Goal: Information Seeking & Learning: Learn about a topic

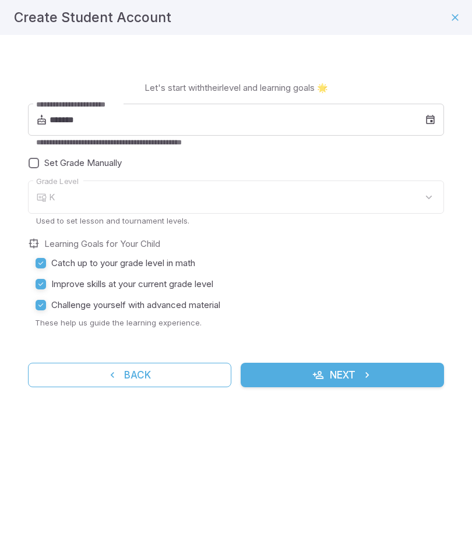
type input "*"
click at [362, 203] on div "7" at bounding box center [246, 197] width 395 height 33
click at [419, 192] on div "7" at bounding box center [246, 197] width 395 height 33
click at [376, 118] on input "*******" at bounding box center [237, 120] width 375 height 33
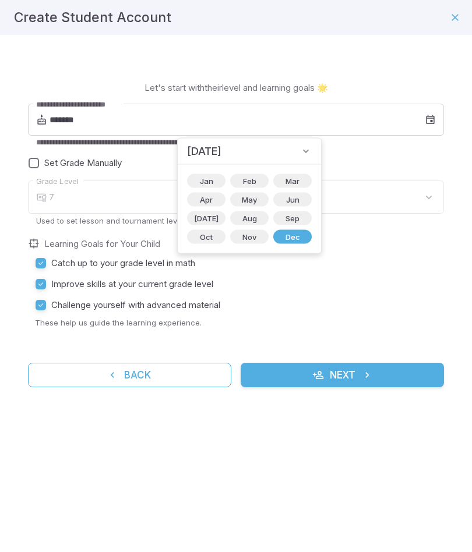
click at [221, 152] on span "[DATE]" at bounding box center [204, 151] width 34 height 16
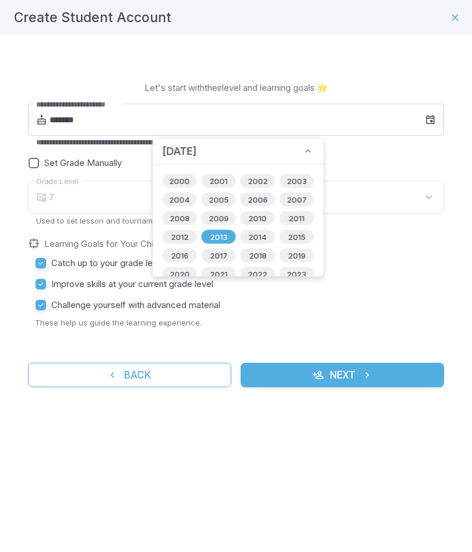
click at [188, 231] on span "2012" at bounding box center [179, 237] width 31 height 12
type input "*******"
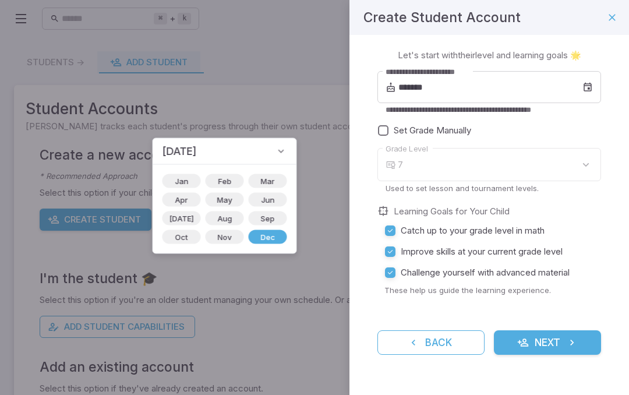
type input "*"
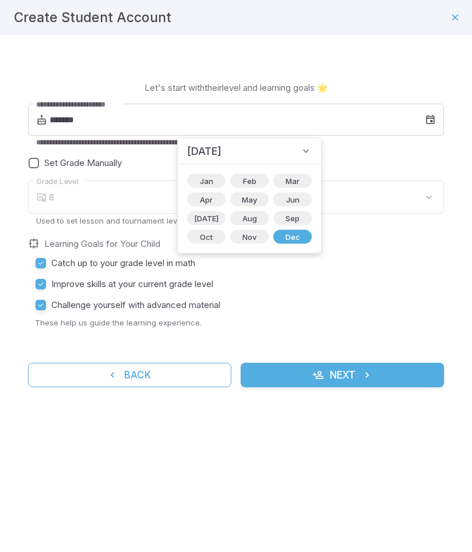
click at [204, 242] on span "Oct" at bounding box center [206, 237] width 27 height 12
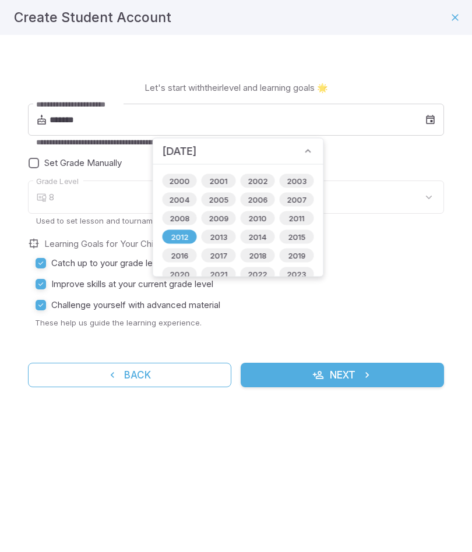
click at [366, 200] on div "8" at bounding box center [246, 197] width 395 height 33
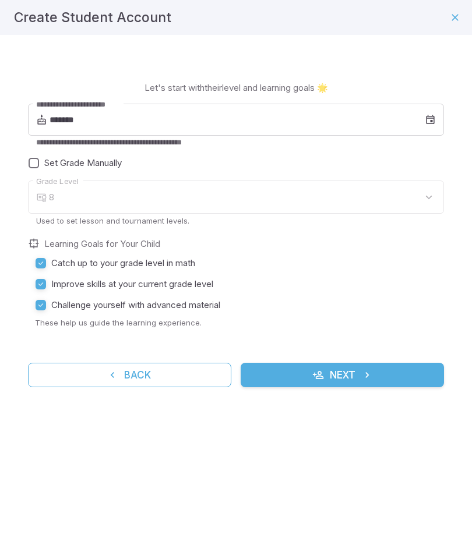
click at [380, 118] on input "*******" at bounding box center [237, 120] width 375 height 33
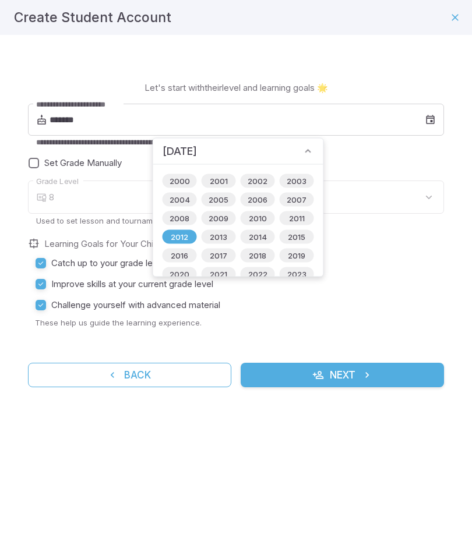
click at [343, 264] on label "Catch up to your grade level in math" at bounding box center [232, 263] width 404 height 21
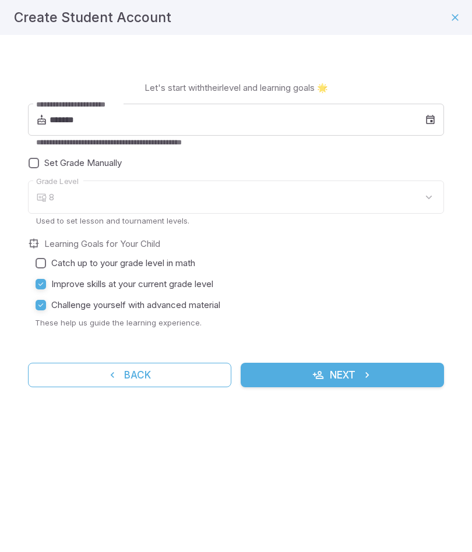
click at [162, 182] on div "8" at bounding box center [246, 197] width 395 height 33
click at [417, 200] on div "8" at bounding box center [246, 197] width 395 height 33
click at [416, 199] on div "8" at bounding box center [246, 197] width 395 height 33
click at [410, 195] on div "8" at bounding box center [246, 197] width 395 height 33
click at [413, 193] on div "8" at bounding box center [246, 197] width 395 height 33
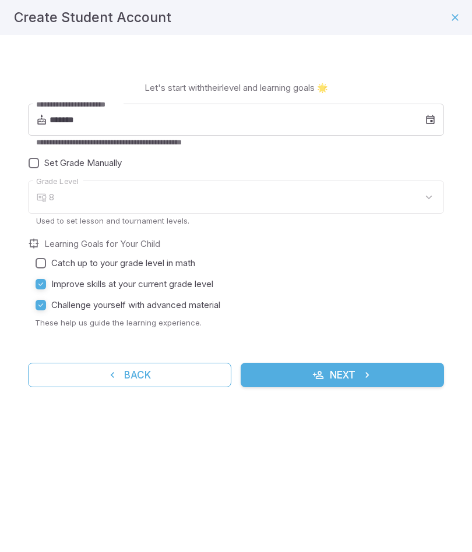
click at [416, 190] on div "8" at bounding box center [246, 197] width 395 height 33
click at [418, 188] on div "8" at bounding box center [246, 197] width 395 height 33
click at [258, 123] on input "*******" at bounding box center [237, 120] width 375 height 33
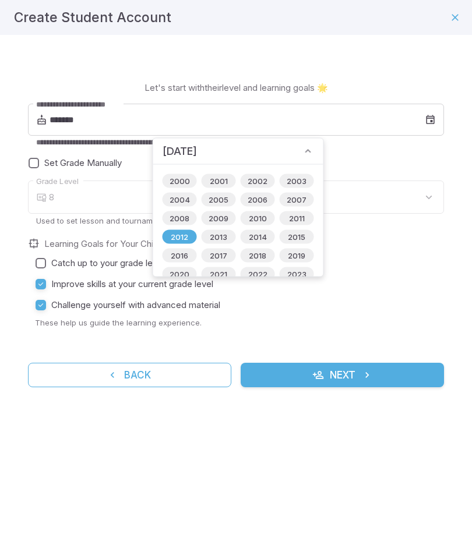
click at [229, 235] on span "2013" at bounding box center [218, 237] width 31 height 12
type input "*******"
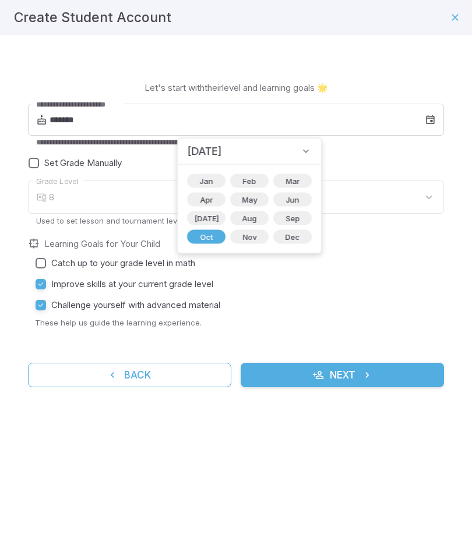
type input "*"
click at [368, 274] on label "Improve skills at your current grade level" at bounding box center [232, 284] width 404 height 21
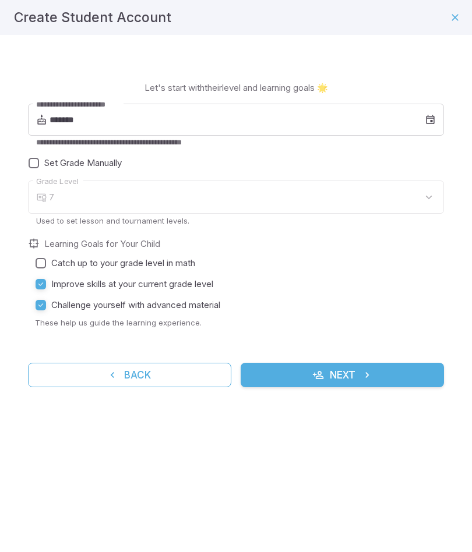
click at [398, 371] on button "Next" at bounding box center [342, 375] width 203 height 24
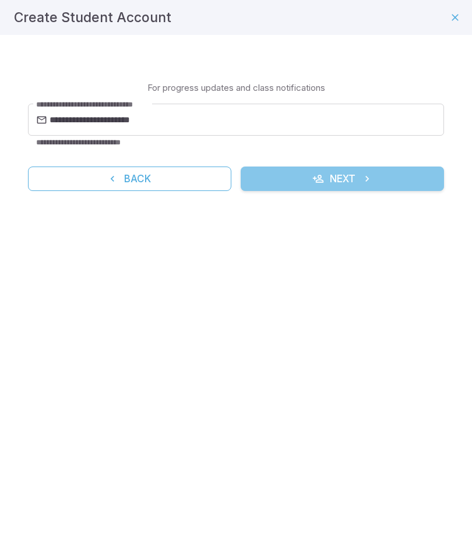
click at [418, 181] on button "Next" at bounding box center [342, 179] width 203 height 24
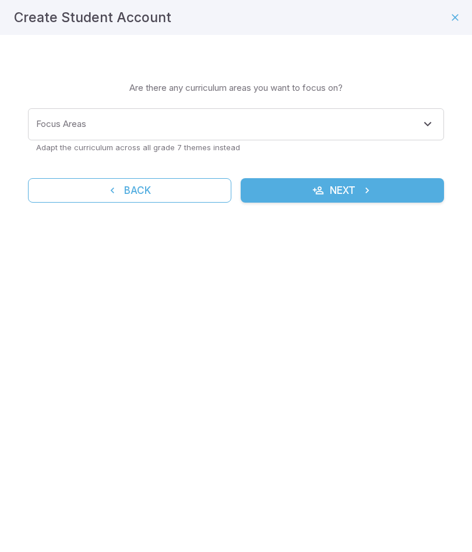
click at [425, 124] on icon "Open" at bounding box center [428, 124] width 14 height 14
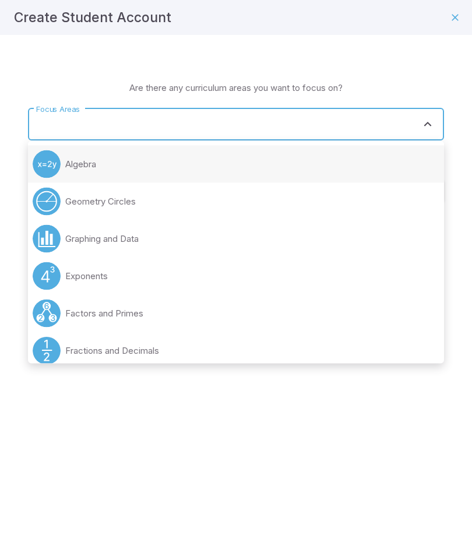
click at [388, 162] on li "Algebra" at bounding box center [236, 164] width 416 height 37
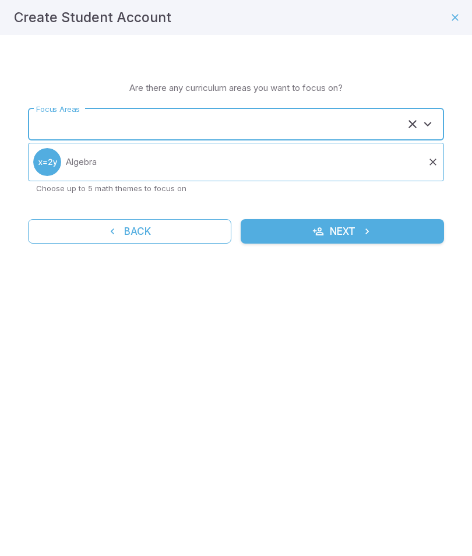
click at [425, 132] on button "Open" at bounding box center [428, 124] width 16 height 16
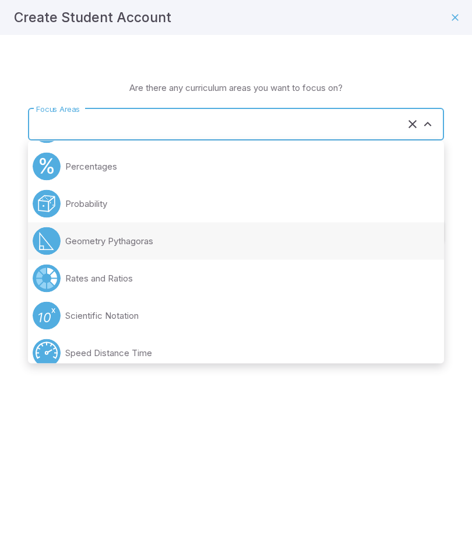
scroll to position [407, 0]
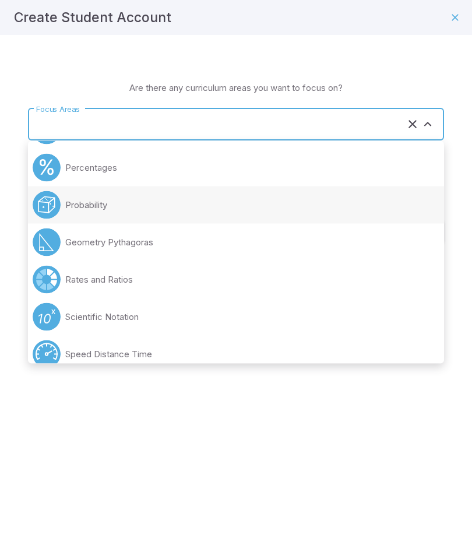
click at [383, 195] on li "Probability" at bounding box center [236, 204] width 416 height 37
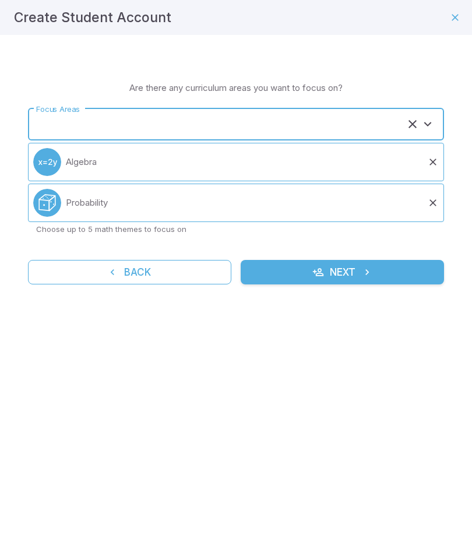
click at [421, 121] on icon "Open" at bounding box center [428, 124] width 14 height 14
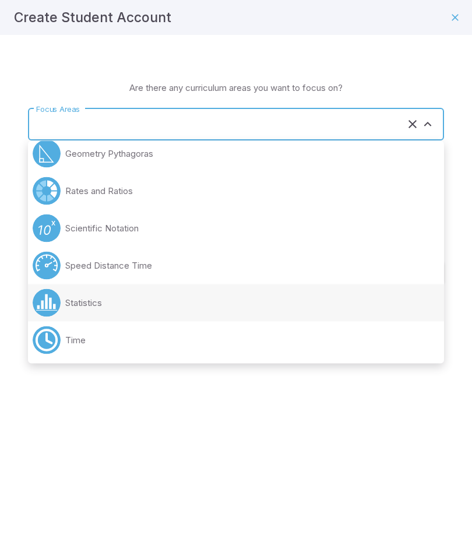
scroll to position [458, 0]
click at [337, 301] on li "Statistics" at bounding box center [236, 302] width 416 height 37
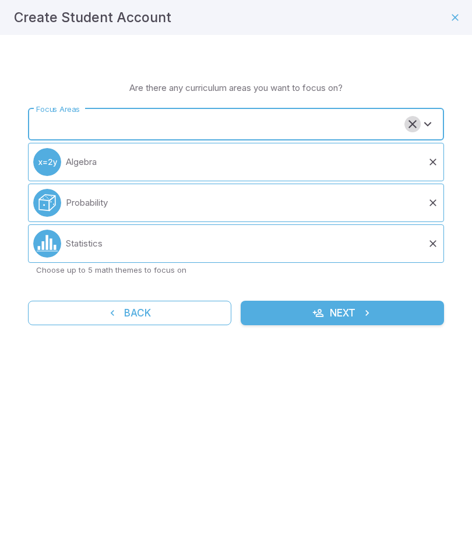
click at [417, 123] on icon "Clear" at bounding box center [413, 124] width 14 height 14
click at [415, 117] on input "Focus Areas" at bounding box center [227, 125] width 388 height 22
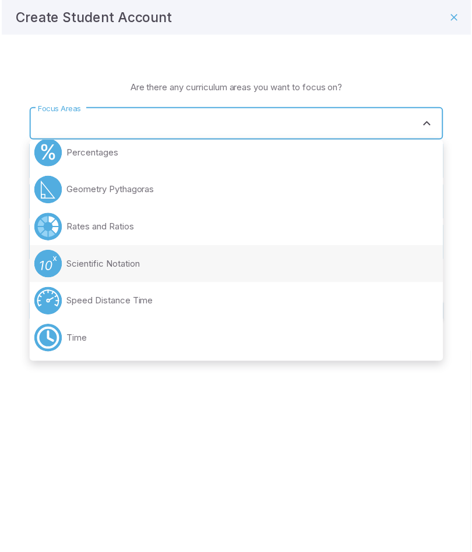
scroll to position [421, 0]
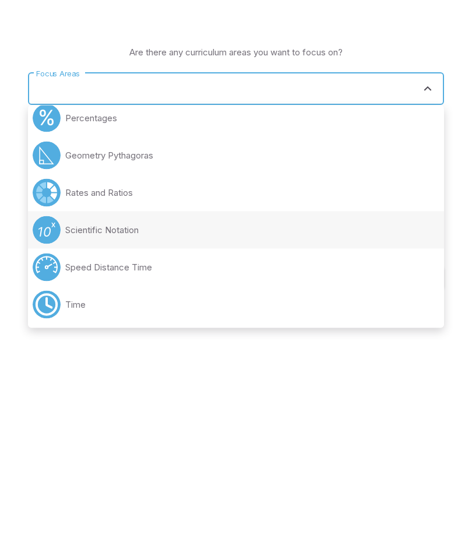
click at [424, 117] on icon "Close" at bounding box center [428, 124] width 14 height 14
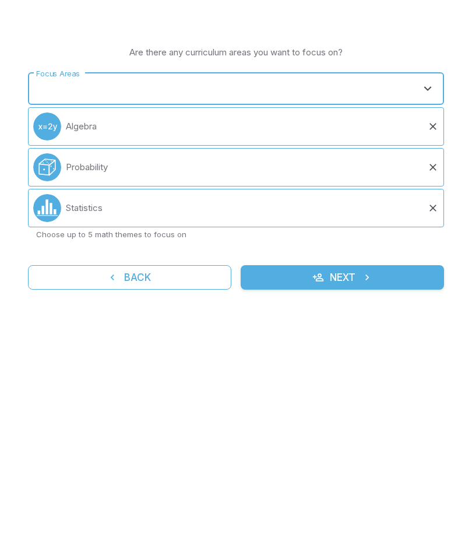
click at [403, 301] on button "Next" at bounding box center [342, 313] width 203 height 24
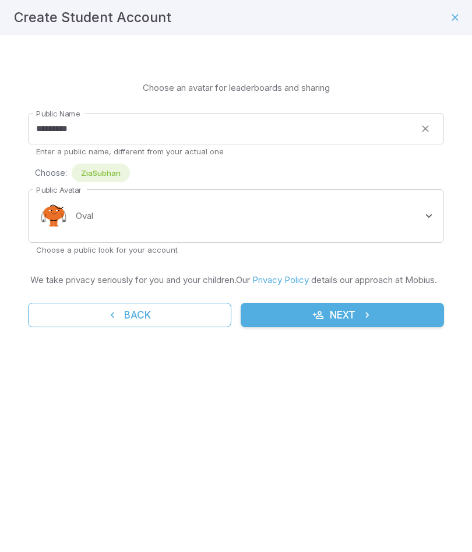
click at [424, 217] on body "Home Curriculum Account Tutoring Schedule Class Live Class ⌘ + k ​ Students -> …" at bounding box center [236, 276] width 472 height 552
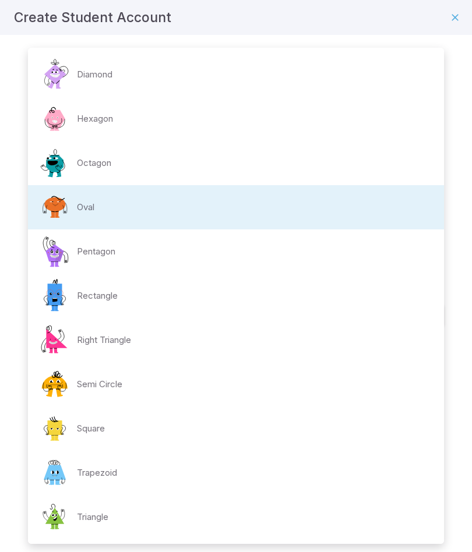
scroll to position [44, 0]
click at [336, 285] on li "Rectangle" at bounding box center [236, 296] width 416 height 44
type input "**********"
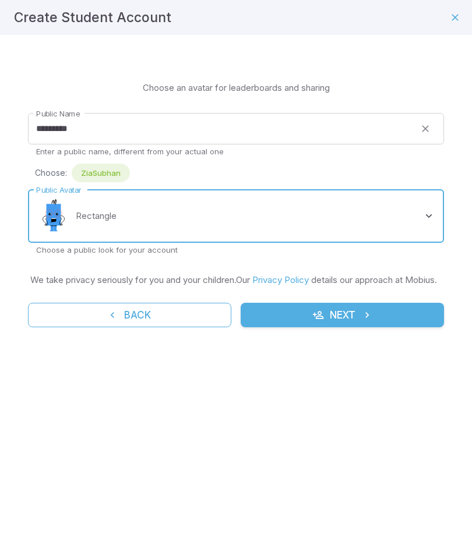
click at [388, 323] on button "Next" at bounding box center [342, 315] width 203 height 24
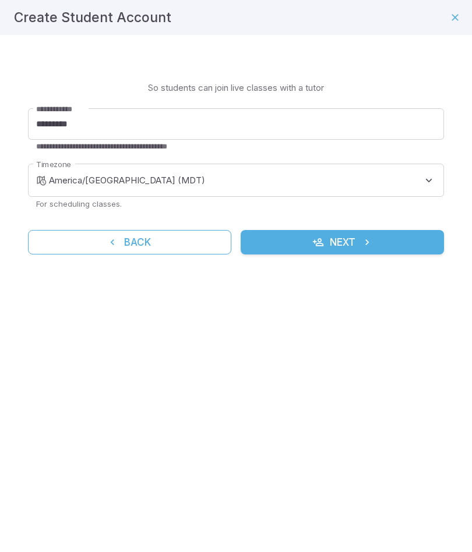
click at [411, 182] on body "**********" at bounding box center [236, 276] width 472 height 552
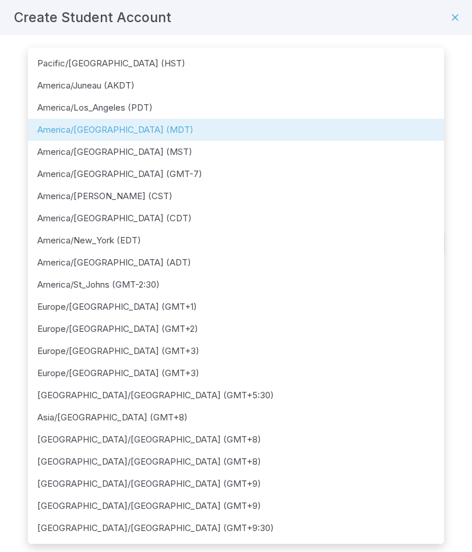
click at [471, 160] on div at bounding box center [236, 276] width 472 height 552
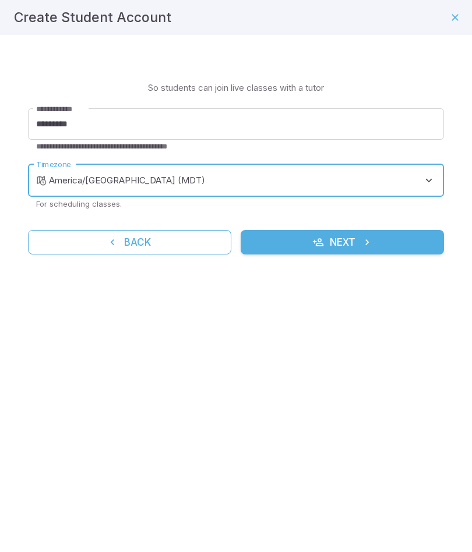
click at [407, 188] on body "**********" at bounding box center [236, 276] width 472 height 552
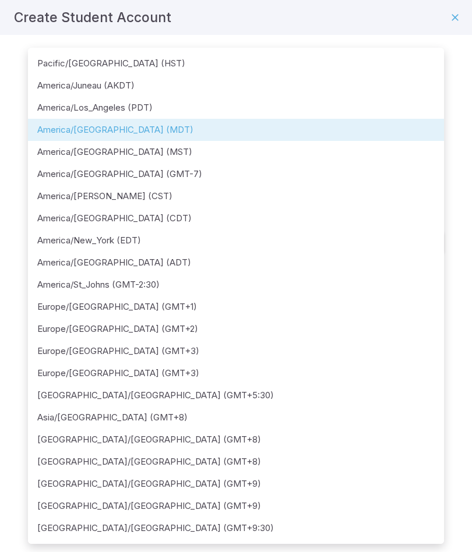
click at [452, 22] on div at bounding box center [236, 276] width 472 height 552
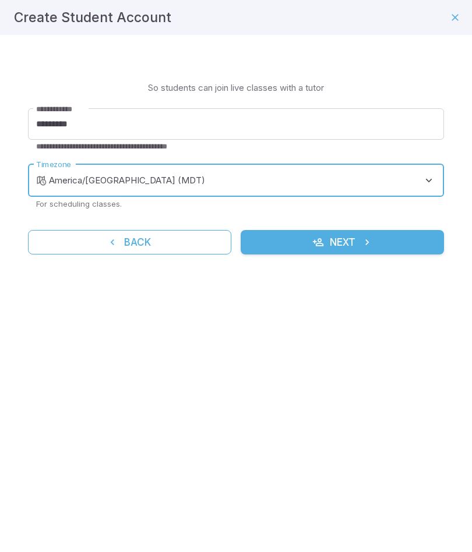
click at [408, 245] on button "Next" at bounding box center [342, 242] width 203 height 24
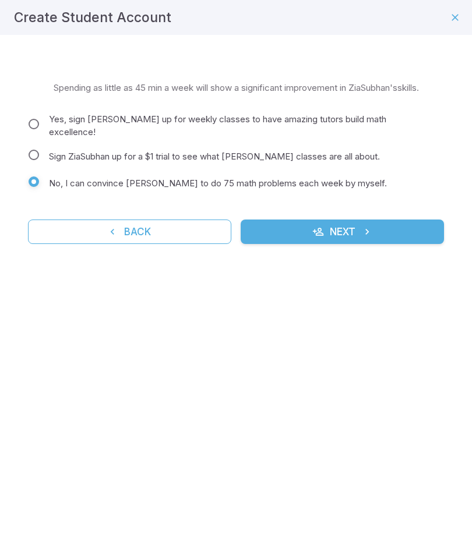
click at [327, 224] on button "Next" at bounding box center [342, 232] width 203 height 24
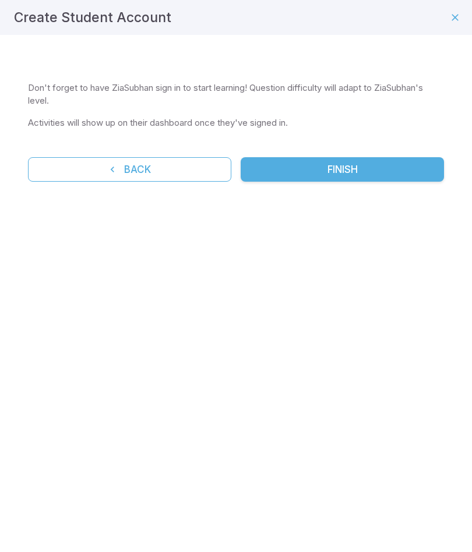
click at [326, 174] on button "Finish" at bounding box center [342, 169] width 203 height 24
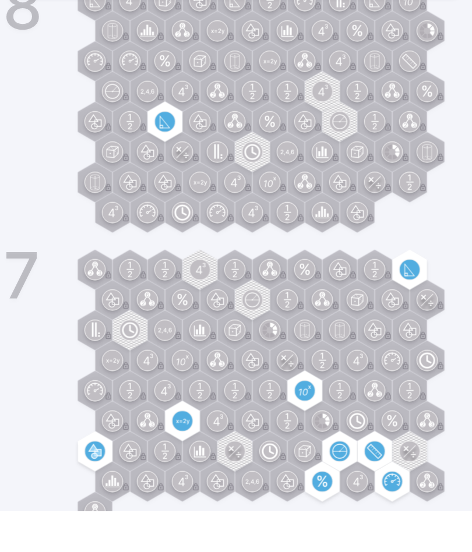
scroll to position [544, 0]
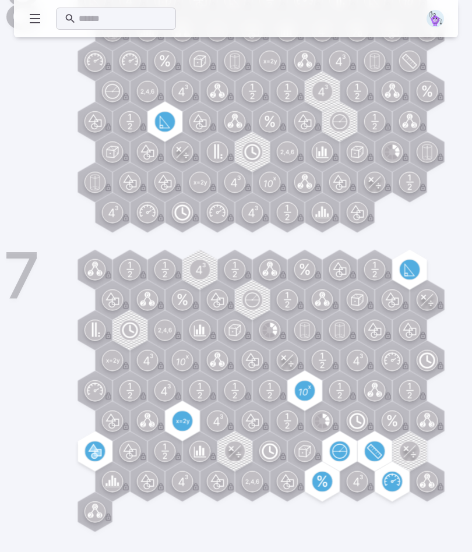
click at [314, 384] on icon at bounding box center [305, 391] width 20 height 20
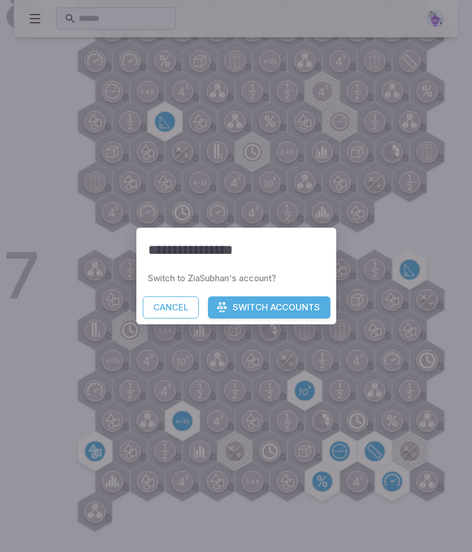
click at [414, 249] on div "**********" at bounding box center [236, 276] width 472 height 552
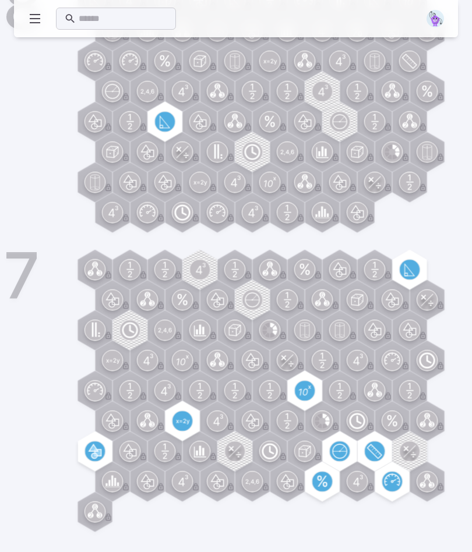
click at [415, 249] on div "Grades 7 8 8 7" at bounding box center [236, 233] width 444 height 612
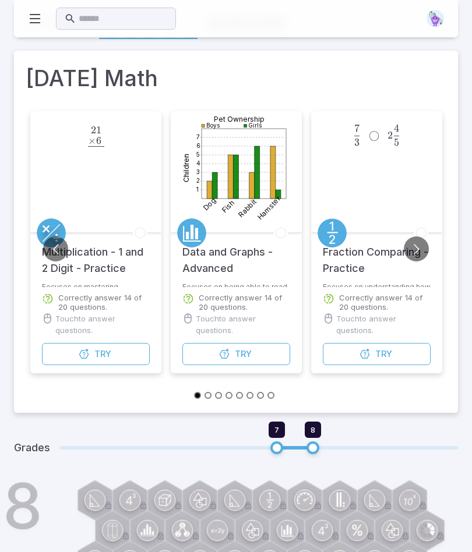
scroll to position [43, 0]
click at [90, 20] on input "text" at bounding box center [123, 19] width 89 height 23
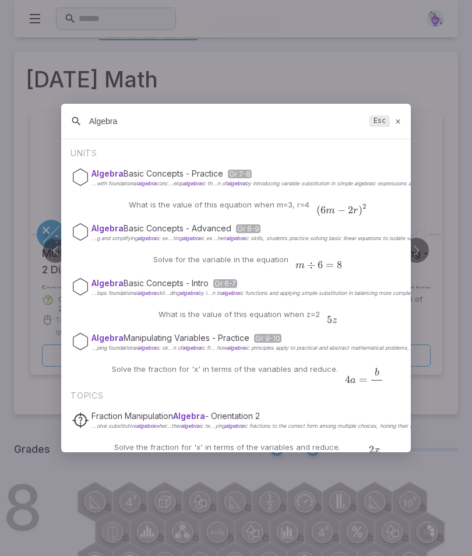
scroll to position [0, 0]
type input "Algebra"
click at [217, 273] on div "Solve for the variable in the equation m ÷ 6 = 8 m \div 6 = 8 m ÷ 6 = 8" at bounding box center [236, 259] width 212 height 28
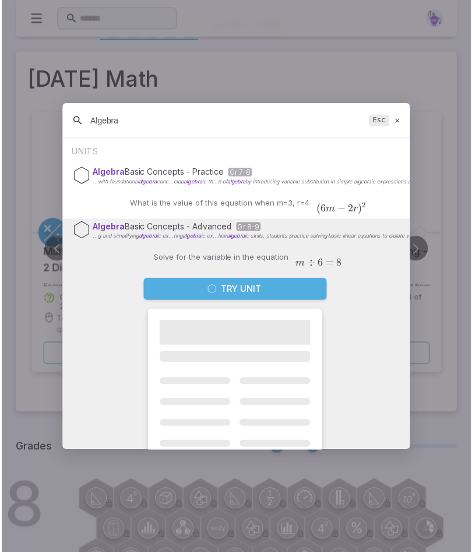
scroll to position [43, 0]
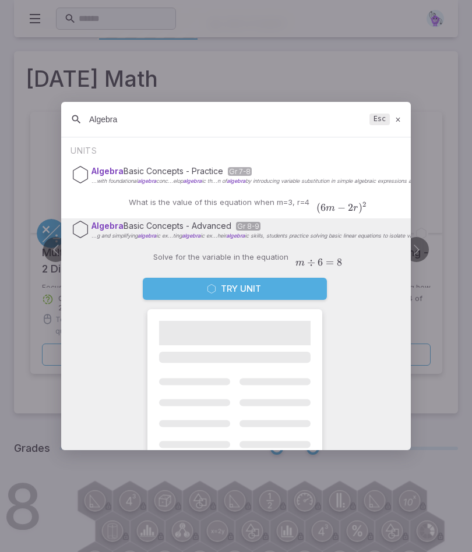
click at [107, 284] on div "Algebra Basic Concepts - Advanced Gr 8-9 ...g and simplifying algebra ic ex...t…" at bounding box center [236, 355] width 350 height 272
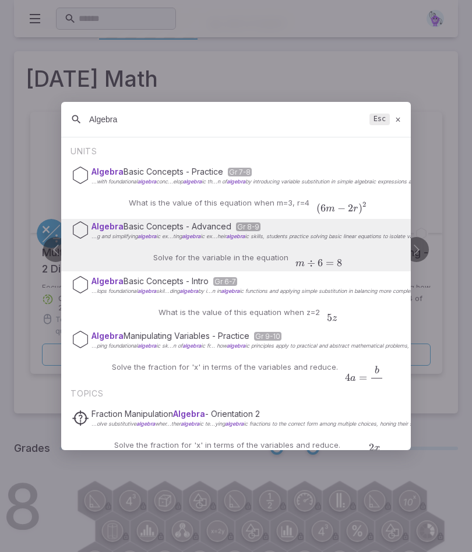
click at [113, 276] on div "Algebra Basic Concepts - Intro Gr 6-7 ...lops foundational algebra skil...ding …" at bounding box center [236, 285] width 329 height 22
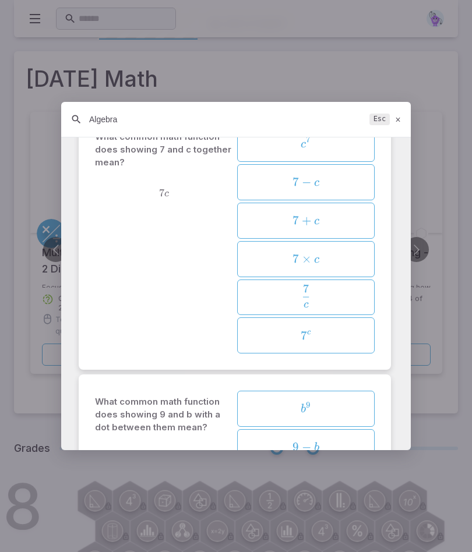
scroll to position [1536, 0]
click at [345, 332] on span "7 c" at bounding box center [305, 336] width 129 height 15
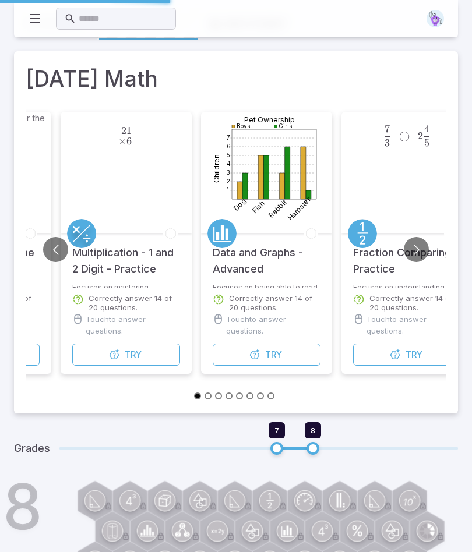
scroll to position [0, 0]
